Goal: Information Seeking & Learning: Understand process/instructions

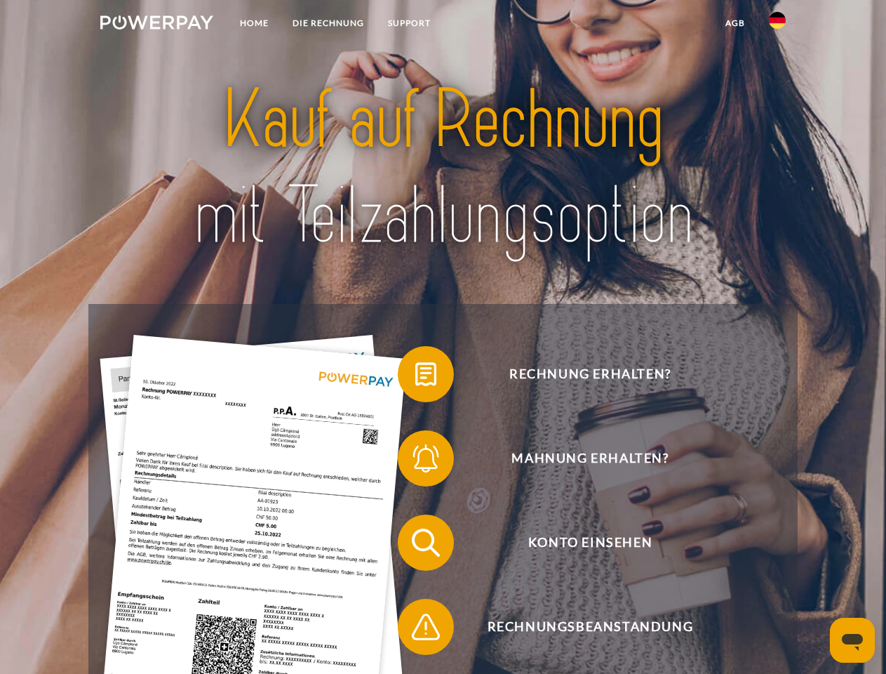
click at [156, 25] on img at bounding box center [156, 22] width 113 height 14
click at [778, 25] on img at bounding box center [777, 20] width 17 height 17
click at [735, 23] on link "agb" at bounding box center [736, 23] width 44 height 25
click at [415, 377] on span at bounding box center [405, 374] width 70 height 70
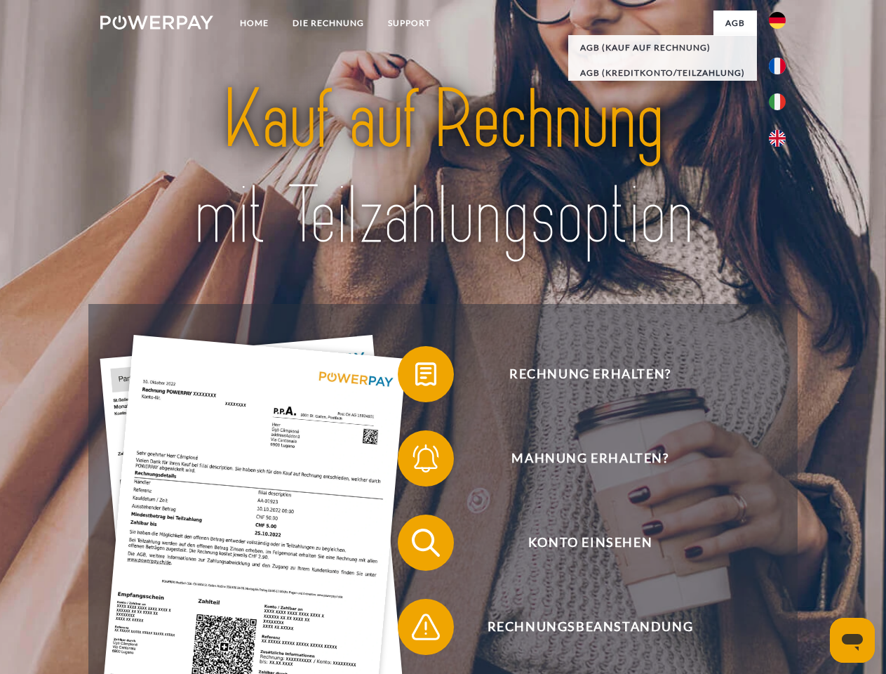
click at [415, 461] on span at bounding box center [405, 458] width 70 height 70
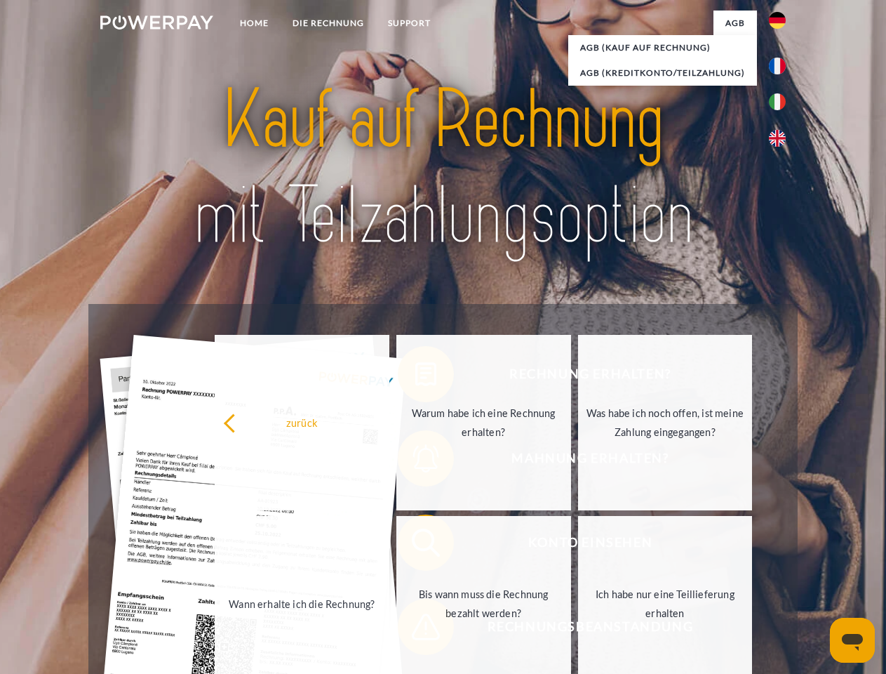
click at [415, 545] on link "Bis wann muss die Rechnung bezahlt werden?" at bounding box center [483, 603] width 175 height 175
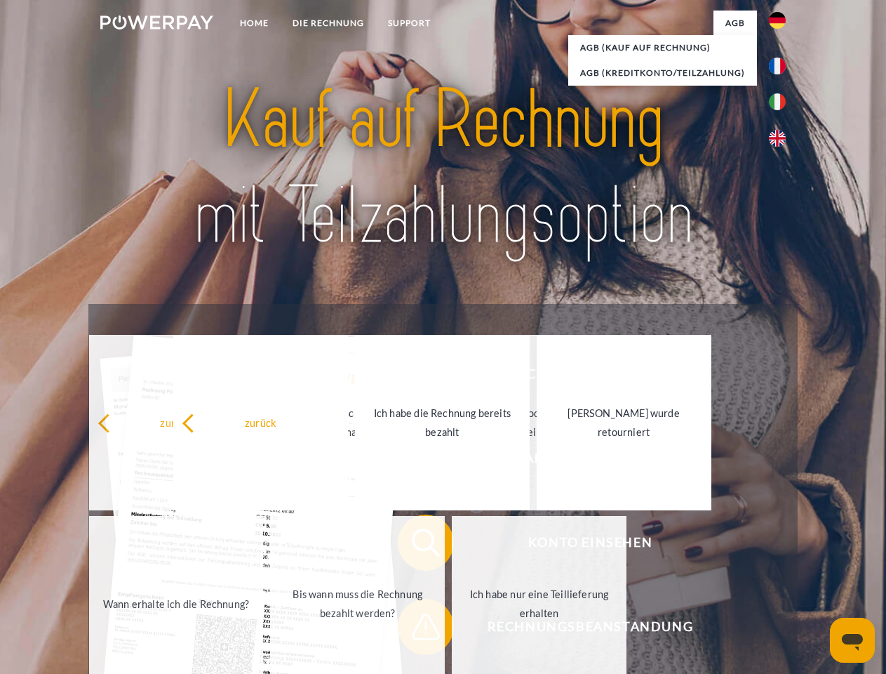
click at [415, 629] on span at bounding box center [405, 627] width 70 height 70
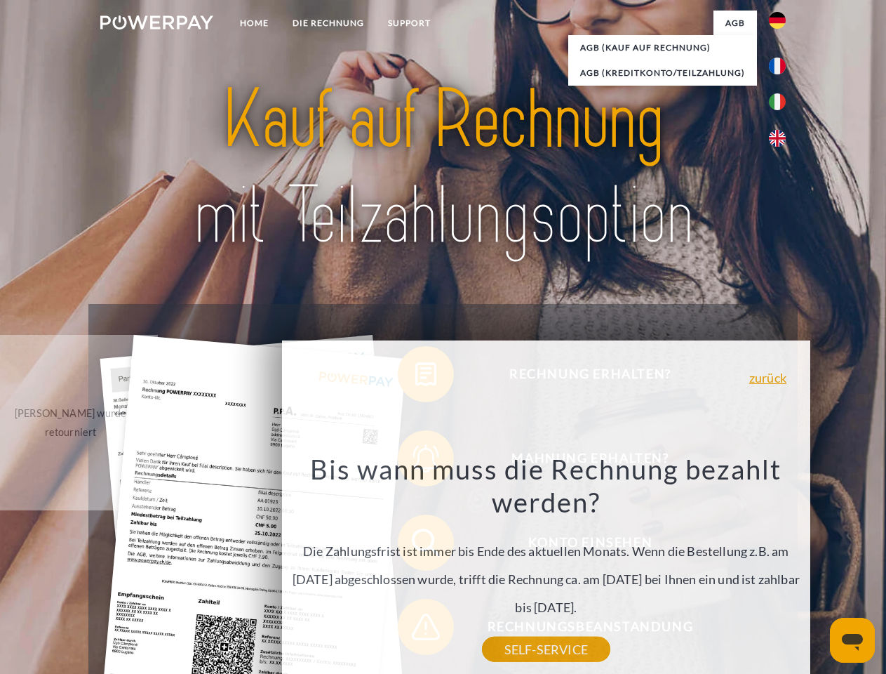
click at [853, 640] on icon "Messaging-Fenster öffnen" at bounding box center [852, 642] width 21 height 17
